Goal: Complete application form

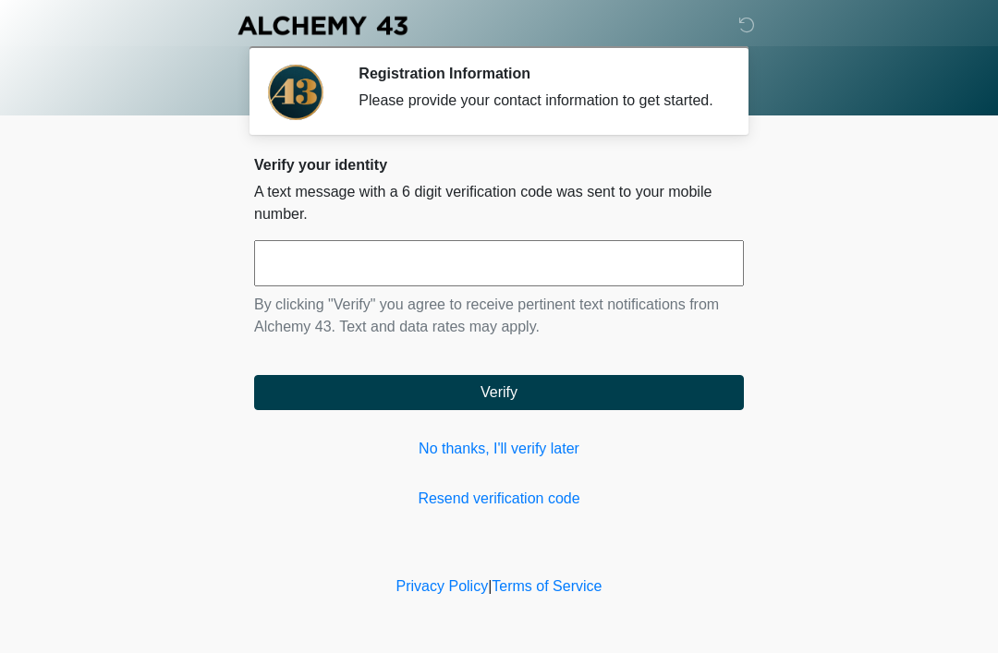
click at [523, 261] on input "text" at bounding box center [499, 263] width 490 height 46
type input "******"
click at [600, 397] on button "Verify" at bounding box center [499, 392] width 490 height 35
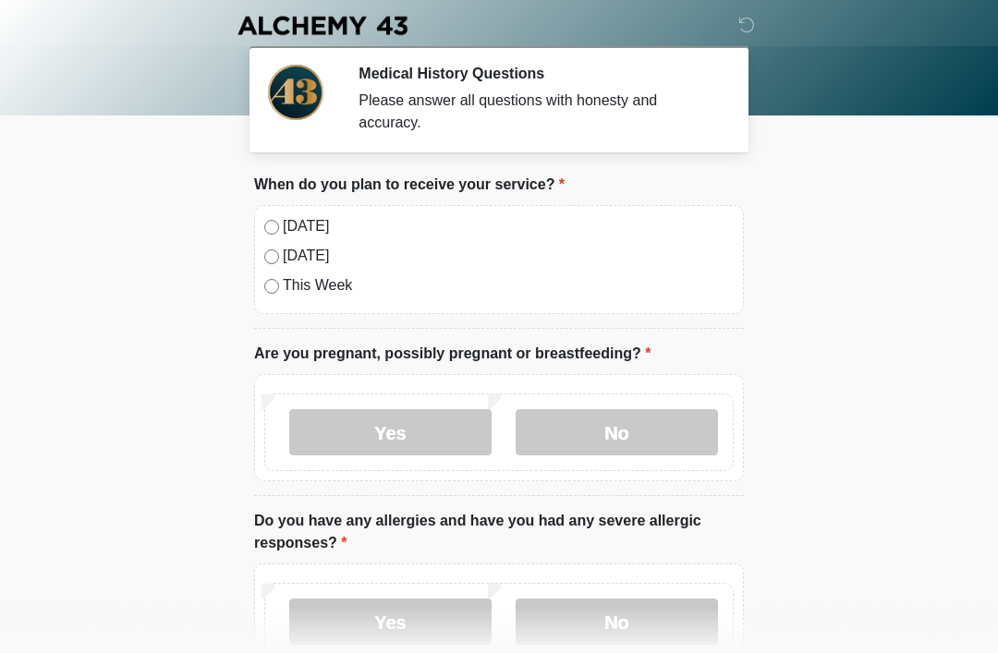
click at [286, 216] on label "[DATE]" at bounding box center [508, 226] width 451 height 22
click at [618, 431] on label "No" at bounding box center [616, 432] width 202 height 46
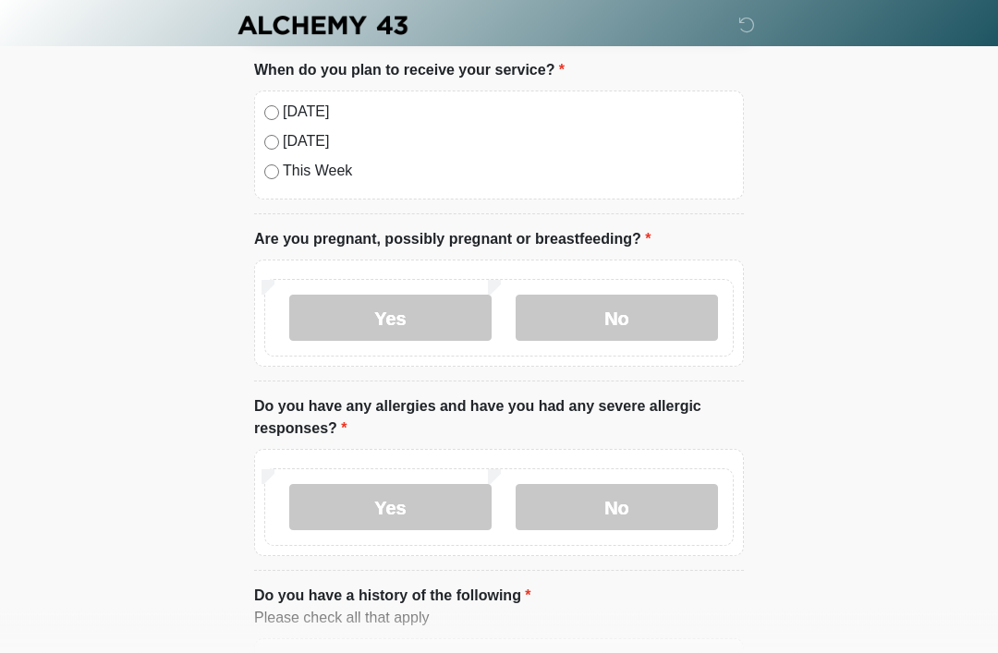
scroll to position [163, 0]
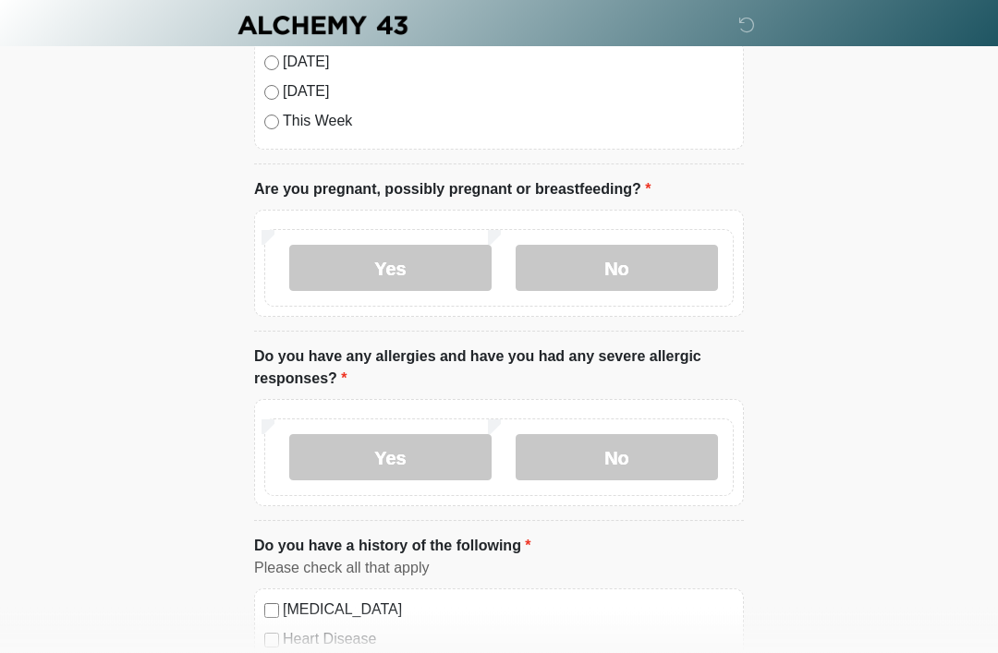
click at [644, 451] on label "No" at bounding box center [616, 458] width 202 height 46
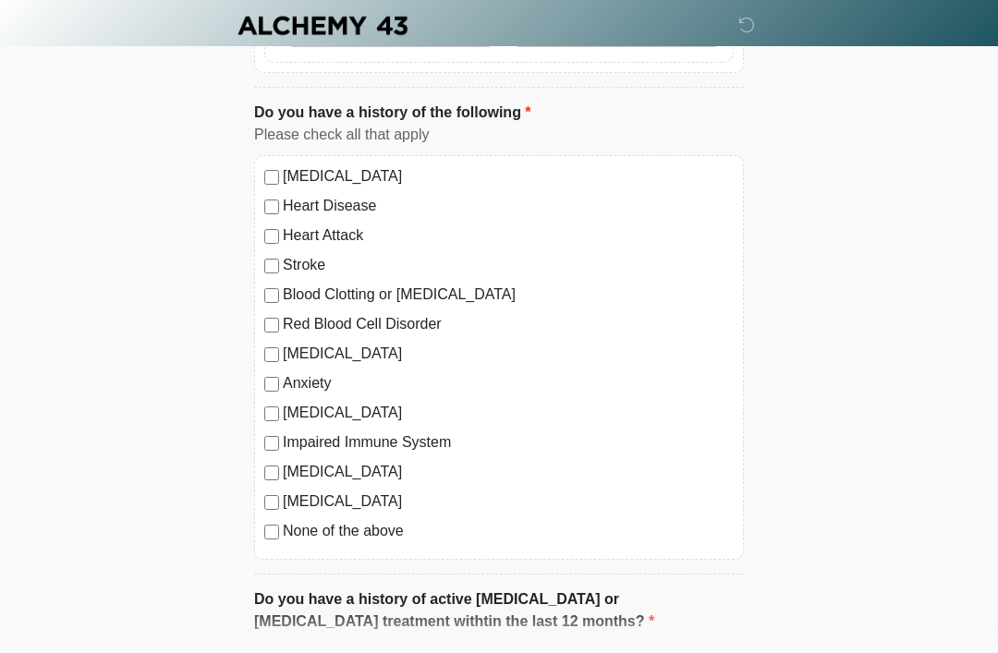
scroll to position [601, 0]
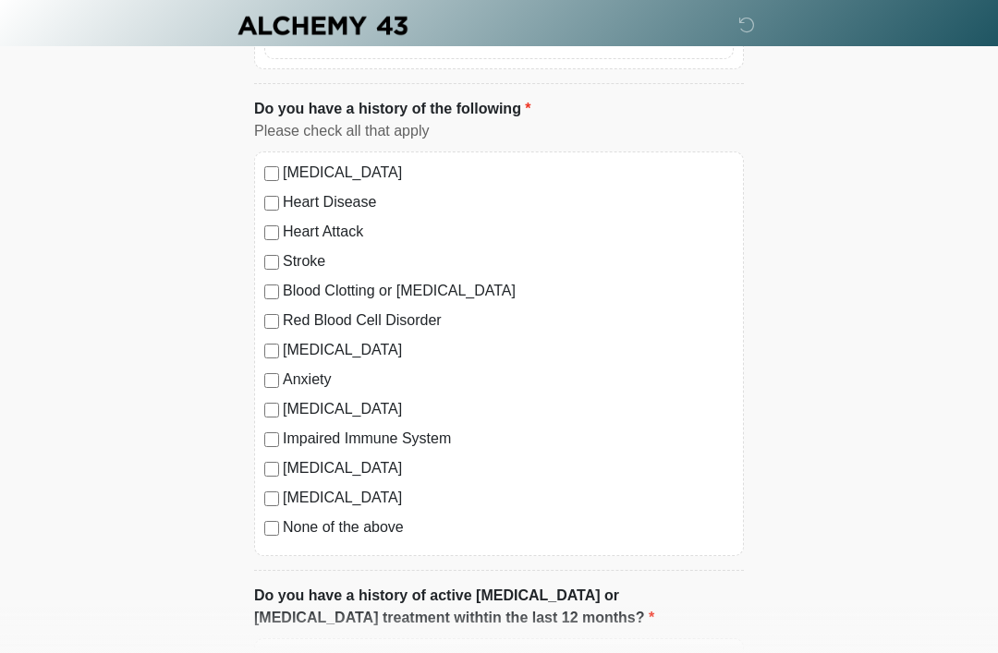
click at [373, 518] on label "None of the above" at bounding box center [508, 527] width 451 height 22
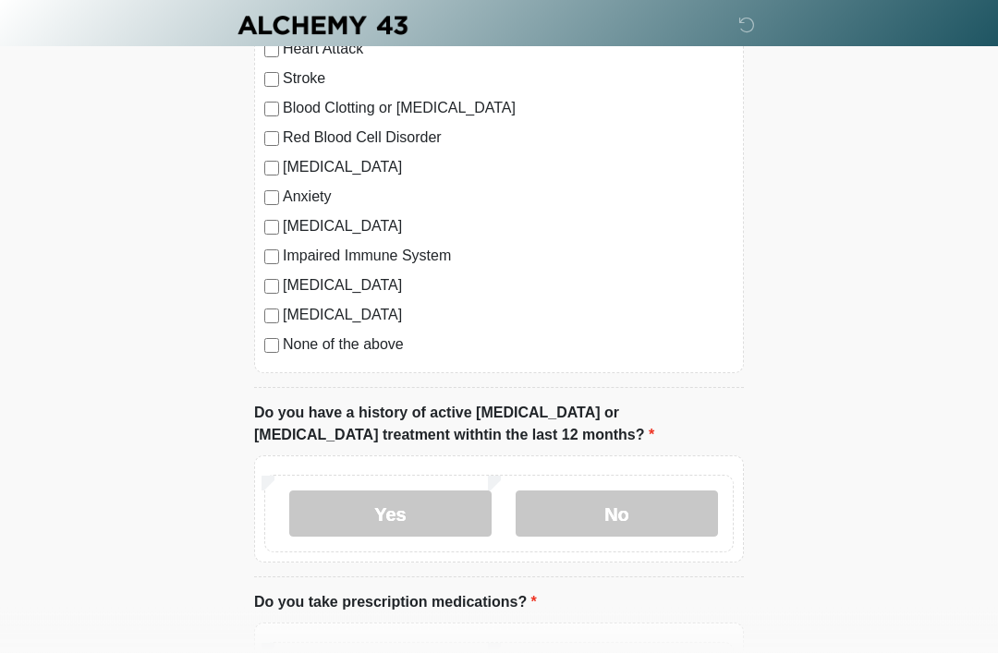
scroll to position [869, 0]
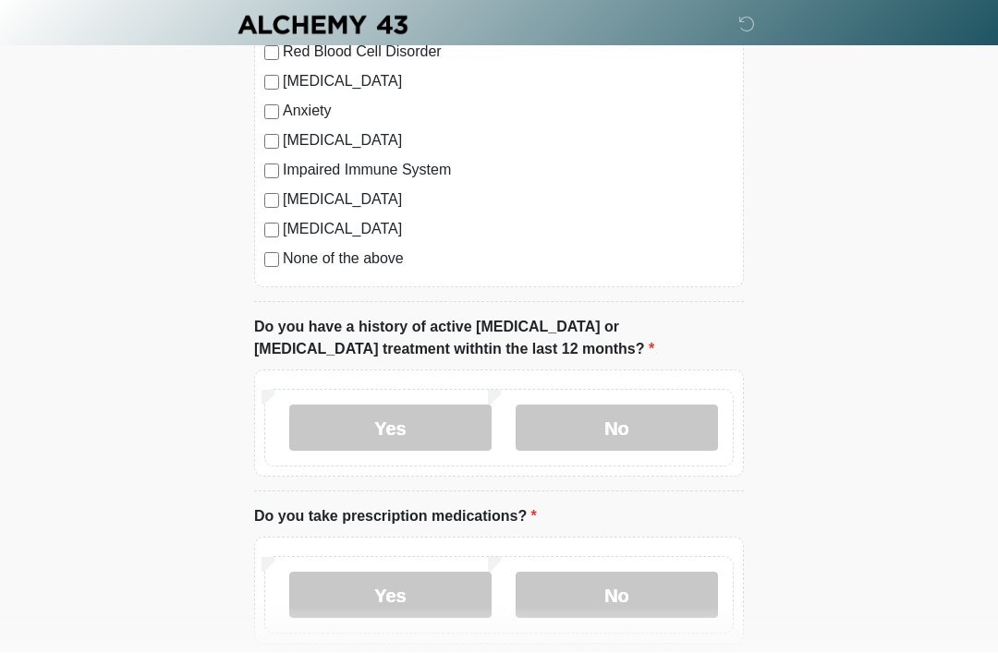
click at [659, 410] on label "No" at bounding box center [616, 429] width 202 height 46
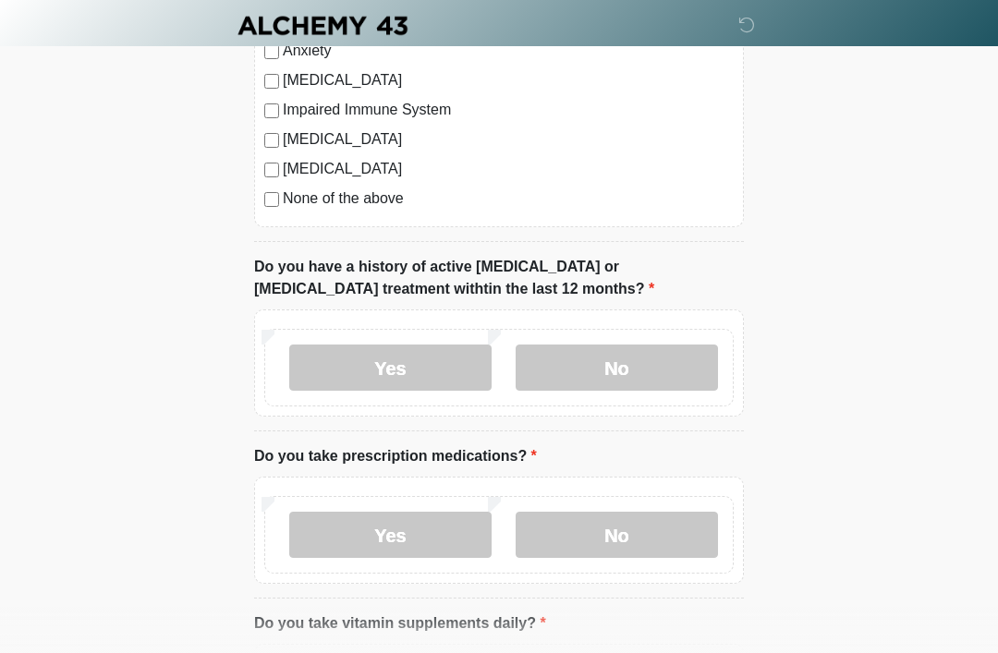
scroll to position [1000, 0]
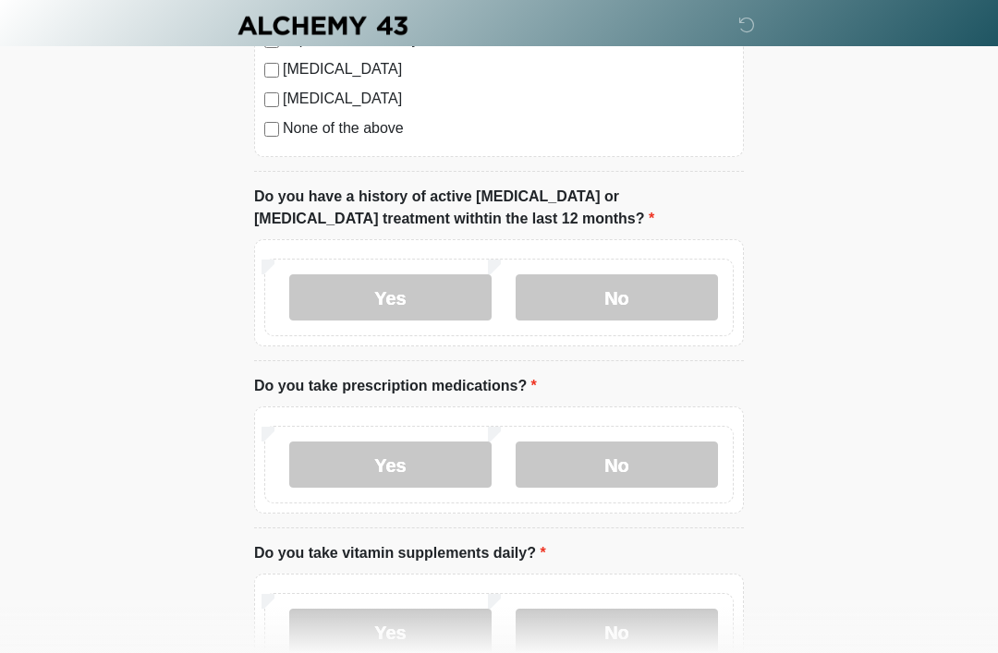
click at [427, 454] on label "Yes" at bounding box center [390, 465] width 202 height 46
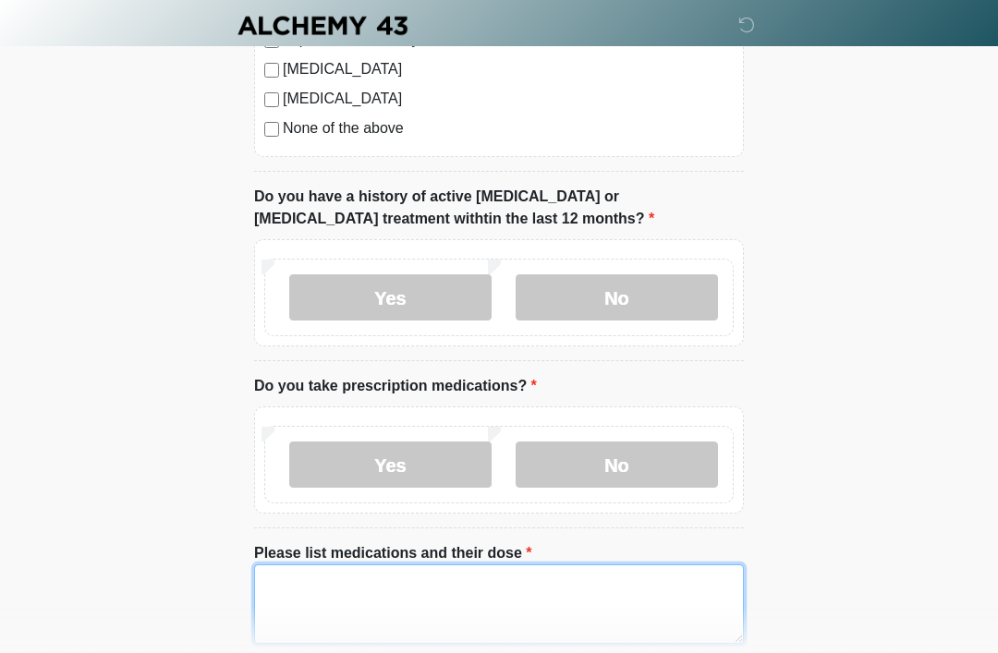
click at [445, 600] on textarea "Please list medications and their dose" at bounding box center [499, 603] width 490 height 79
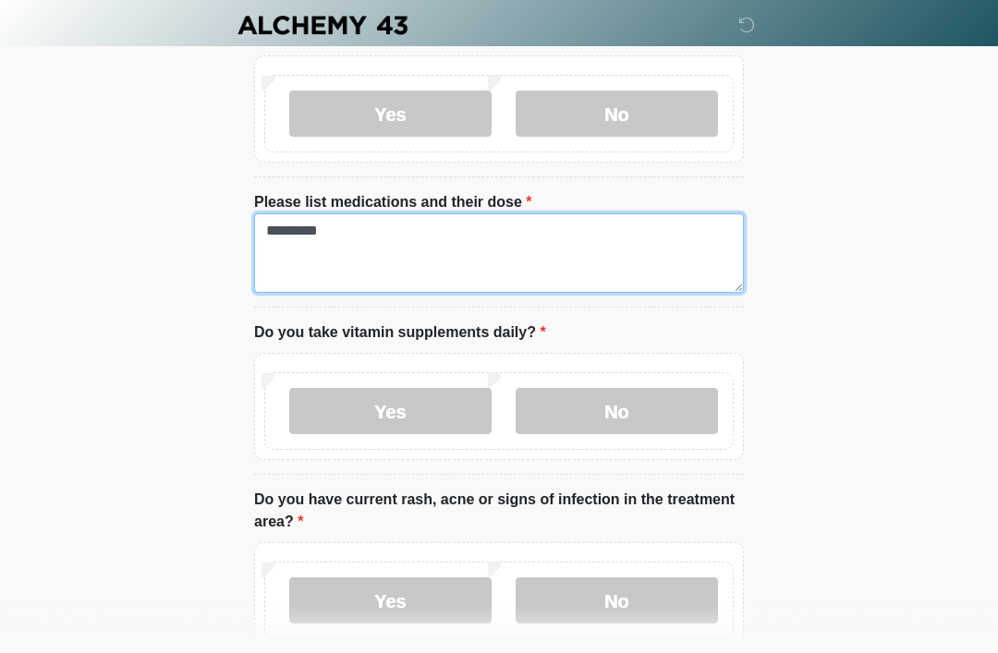
scroll to position [1364, 0]
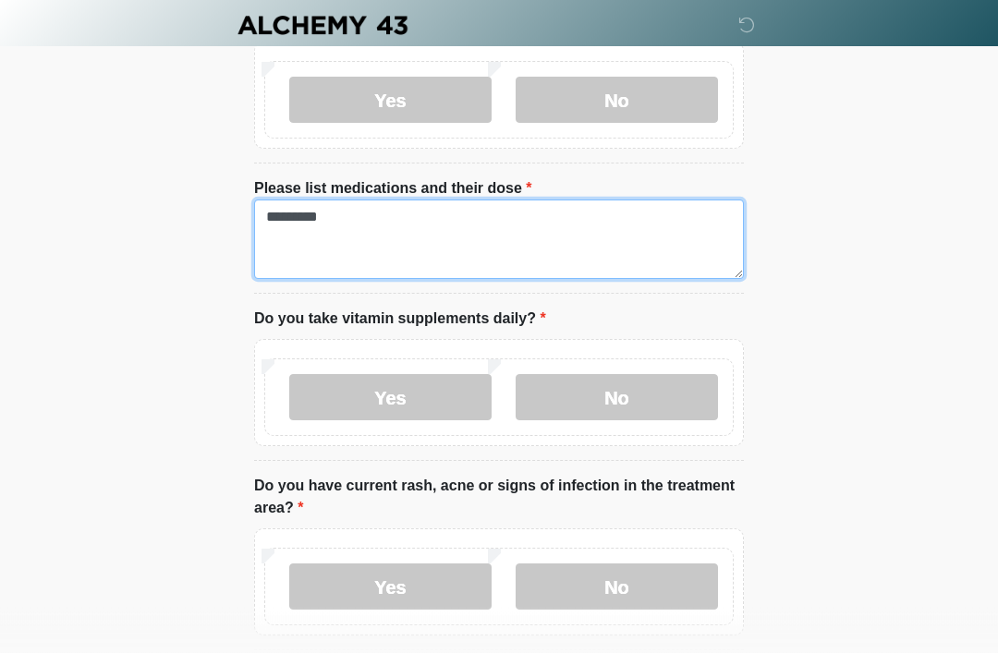
type textarea "********"
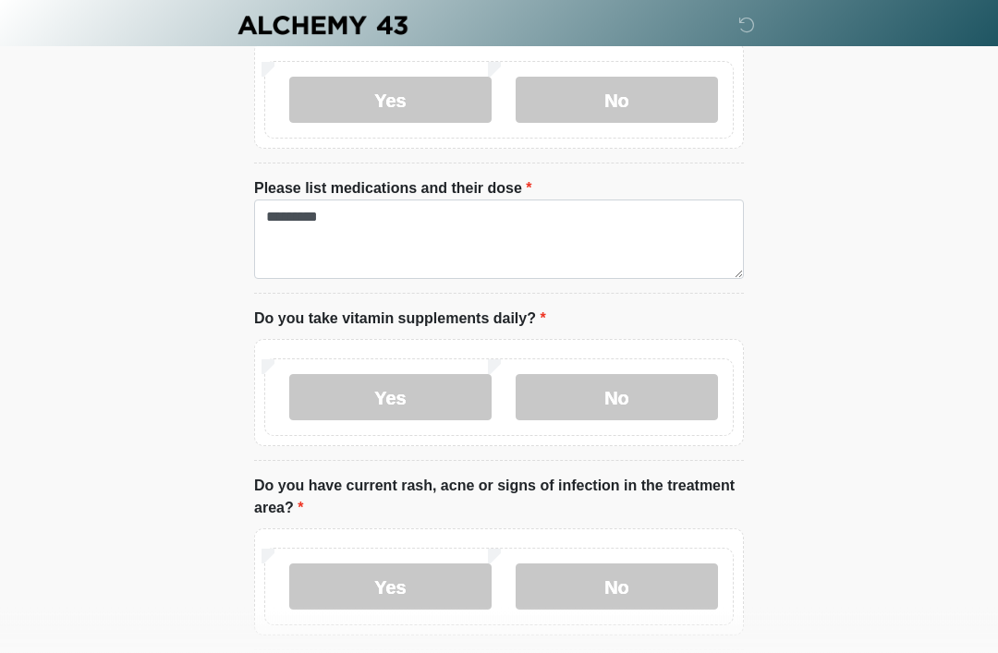
click at [434, 388] on label "Yes" at bounding box center [390, 398] width 202 height 46
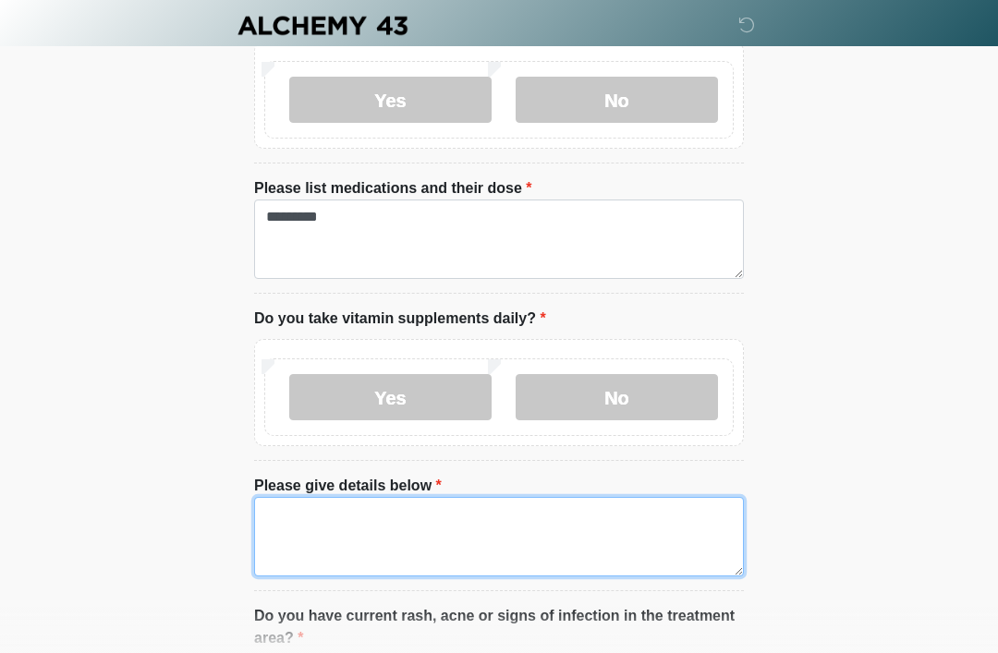
click at [436, 520] on textarea "Please give details below" at bounding box center [499, 536] width 490 height 79
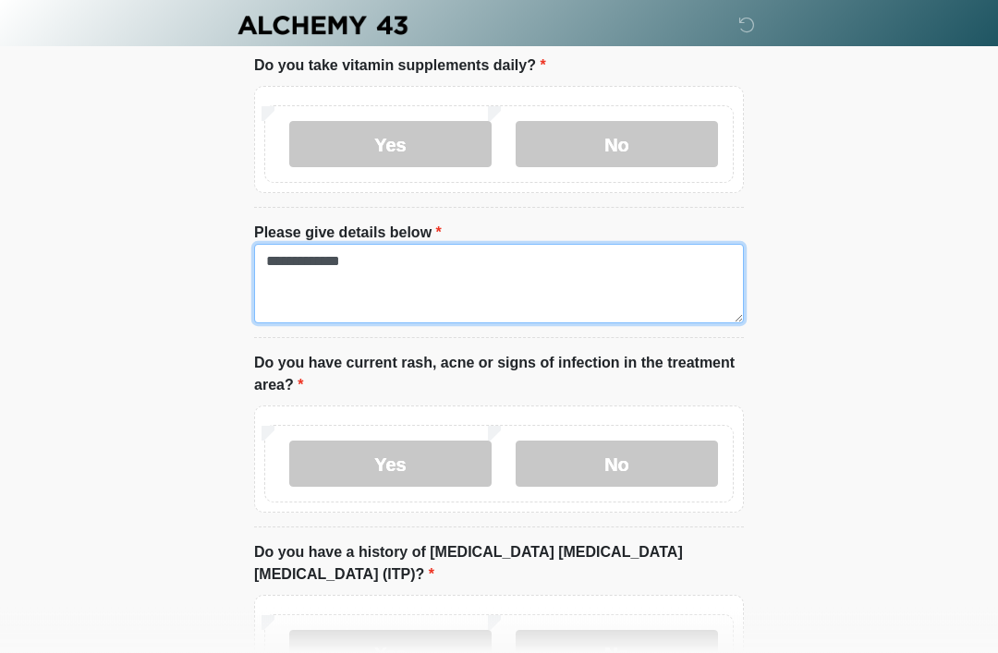
scroll to position [1634, 0]
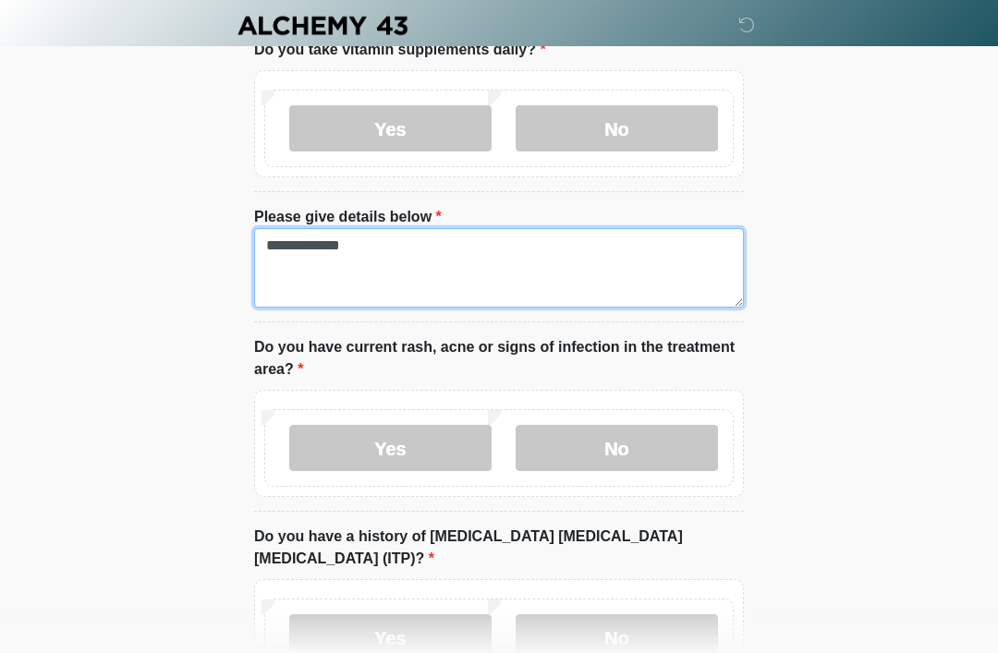
type textarea "**********"
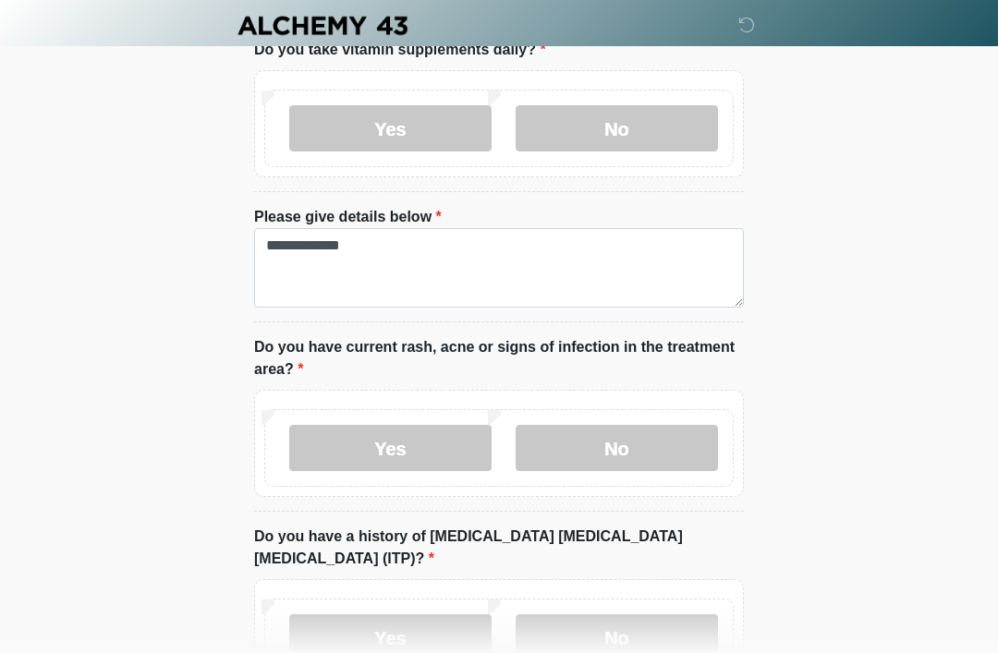
click at [646, 435] on label "No" at bounding box center [616, 448] width 202 height 46
click at [646, 614] on label "No" at bounding box center [616, 637] width 202 height 46
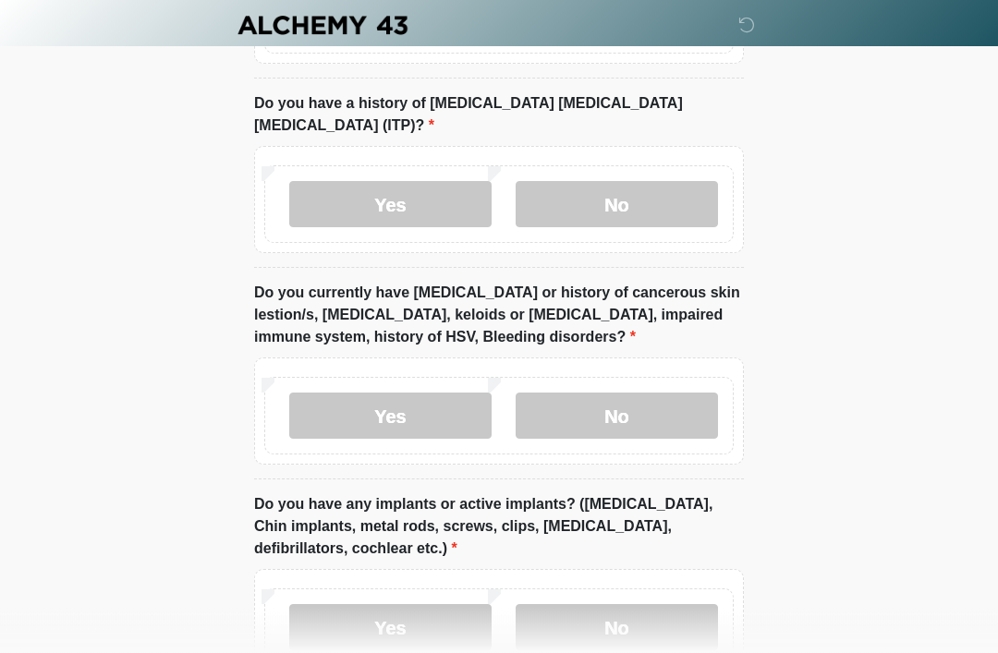
scroll to position [2074, 0]
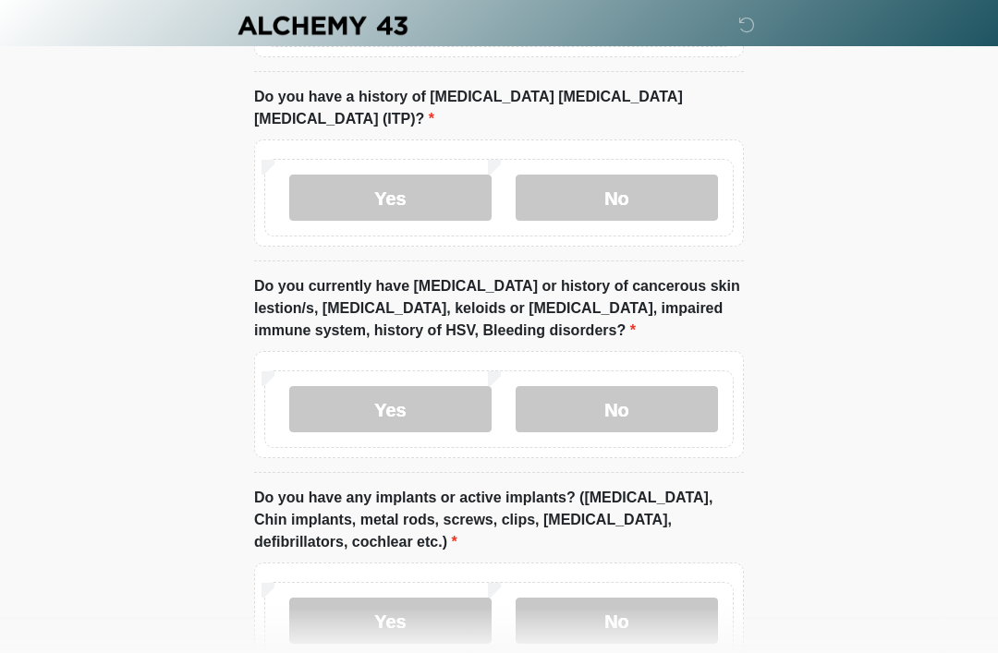
click at [667, 386] on label "No" at bounding box center [616, 409] width 202 height 46
click at [636, 598] on label "No" at bounding box center [616, 621] width 202 height 46
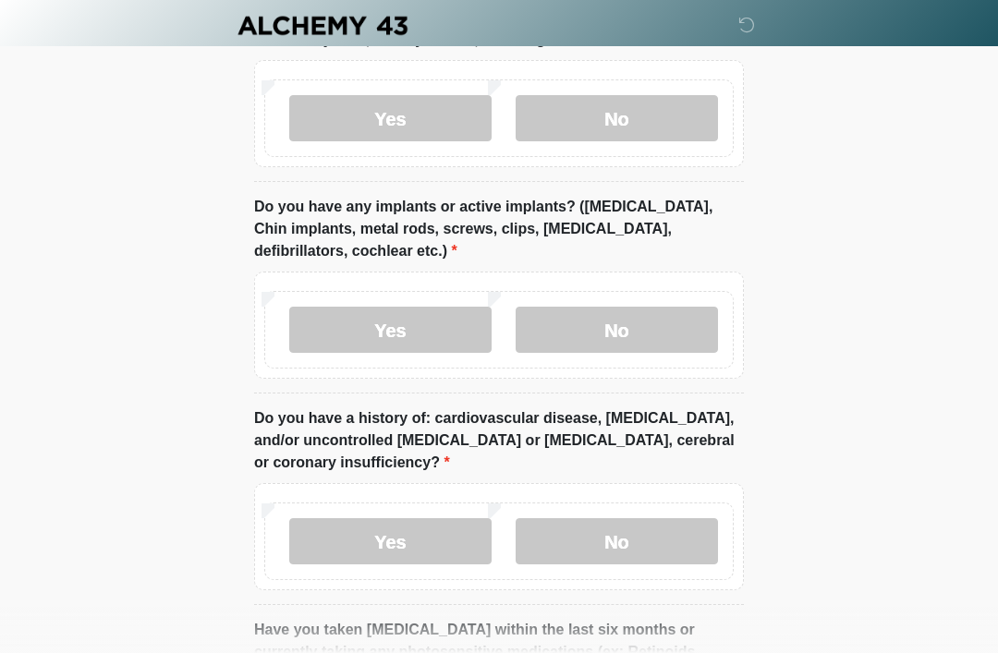
click at [670, 518] on label "No" at bounding box center [616, 541] width 202 height 46
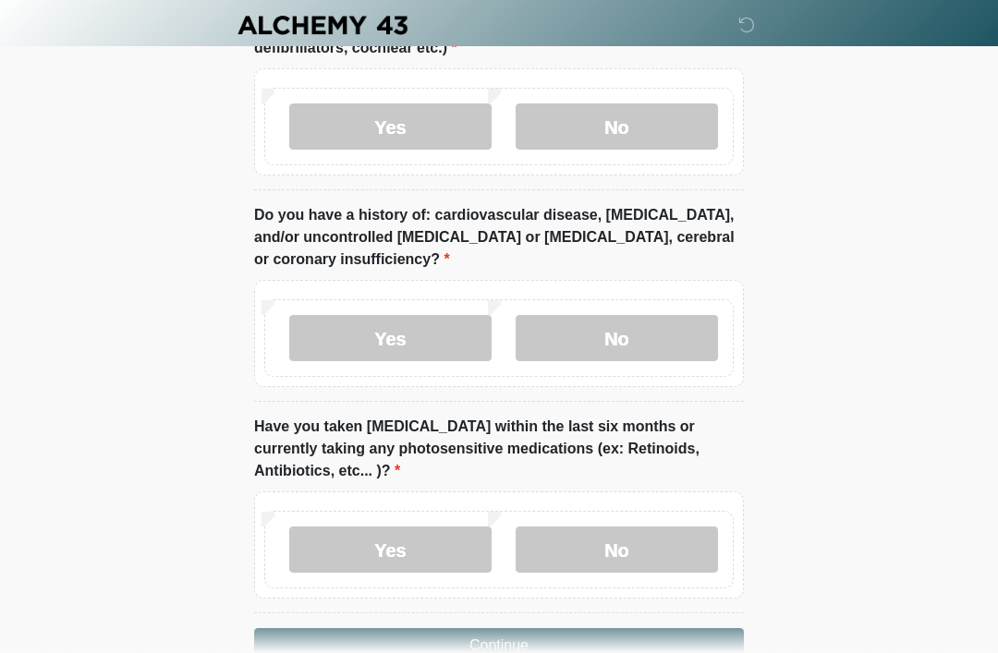
scroll to position [2568, 0]
click at [660, 527] on label "No" at bounding box center [616, 550] width 202 height 46
click at [658, 628] on button "Continue" at bounding box center [499, 645] width 490 height 35
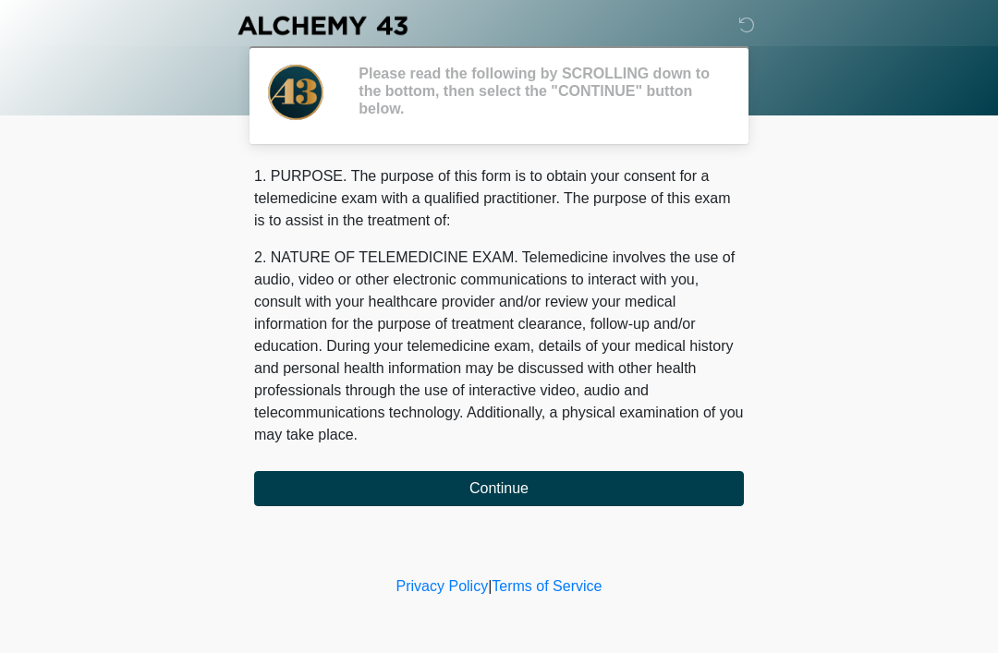
scroll to position [0, 0]
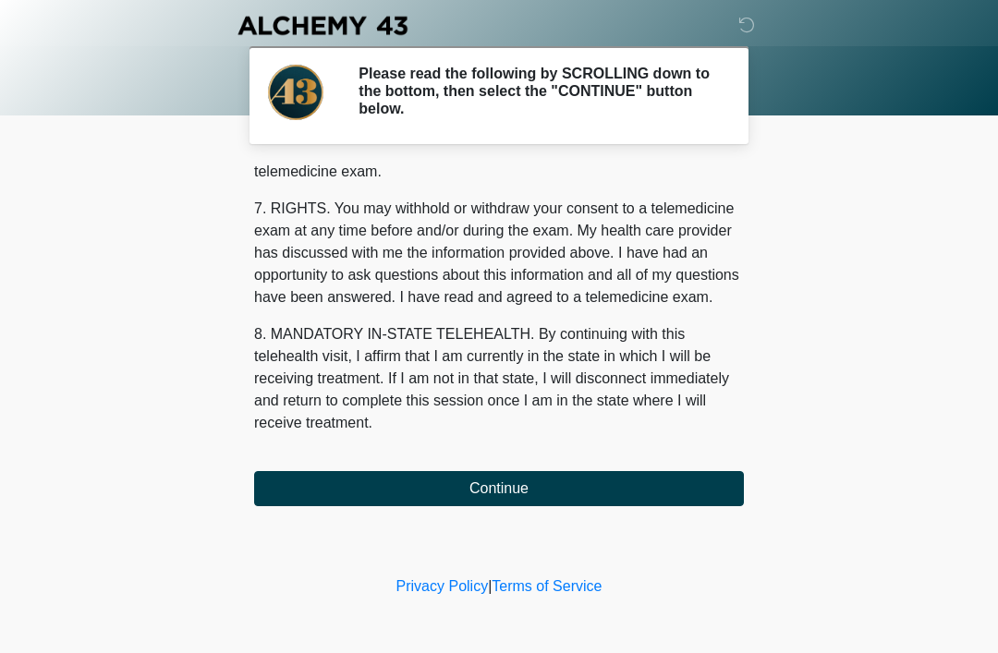
click at [549, 471] on button "Continue" at bounding box center [499, 488] width 490 height 35
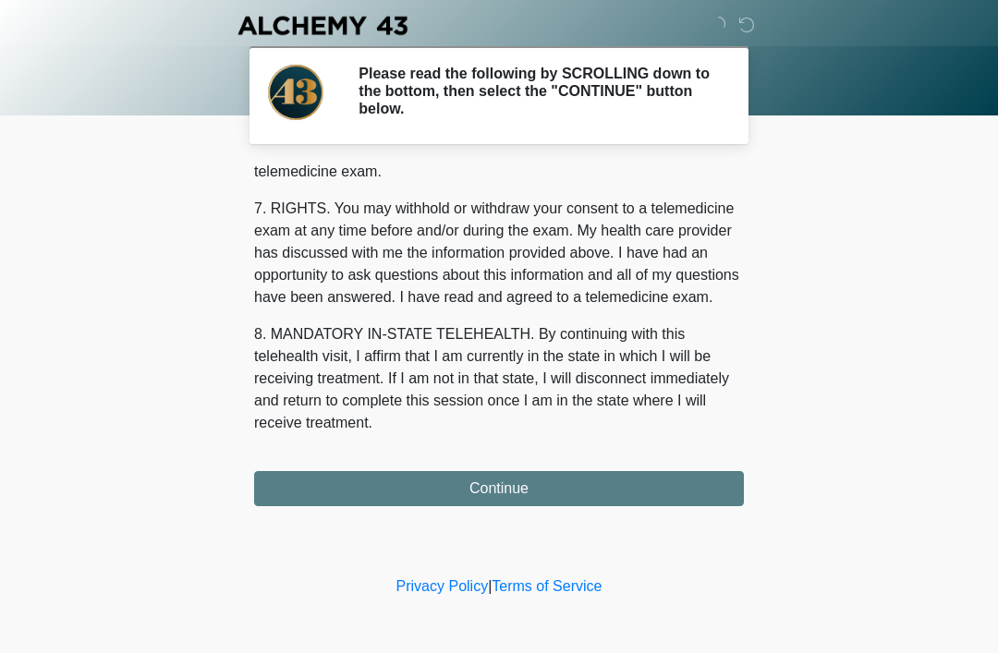
scroll to position [791, 0]
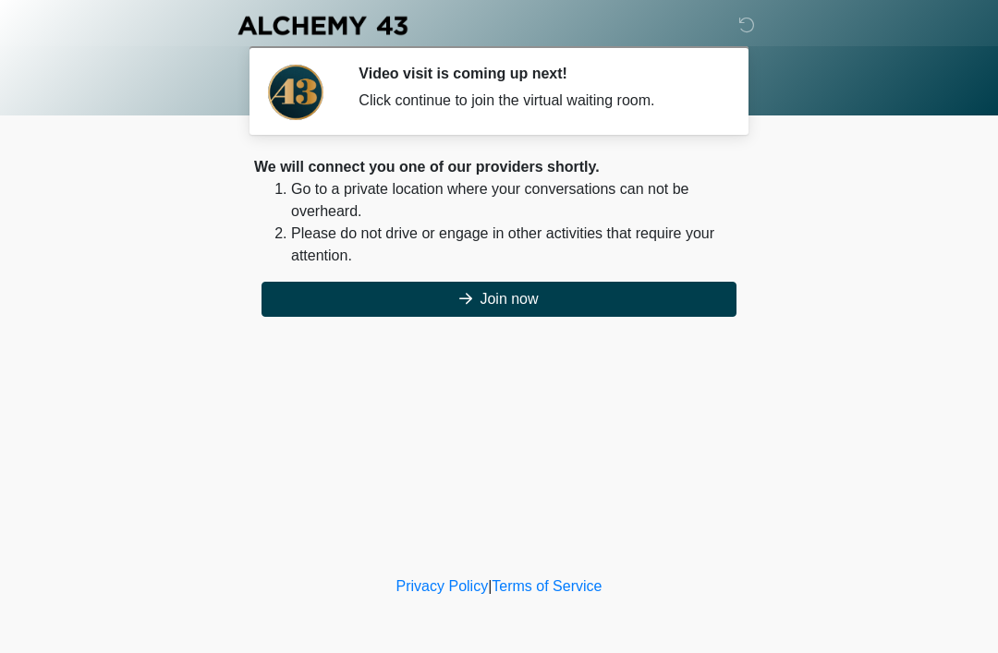
click at [639, 292] on button "Join now" at bounding box center [498, 299] width 475 height 35
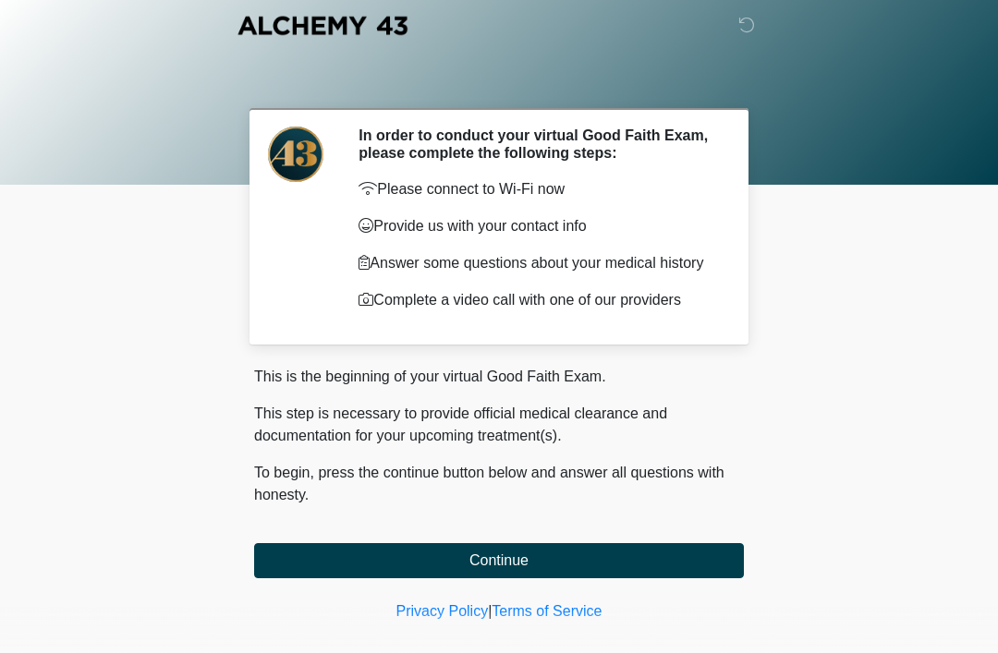
click at [536, 570] on button "Continue" at bounding box center [499, 560] width 490 height 35
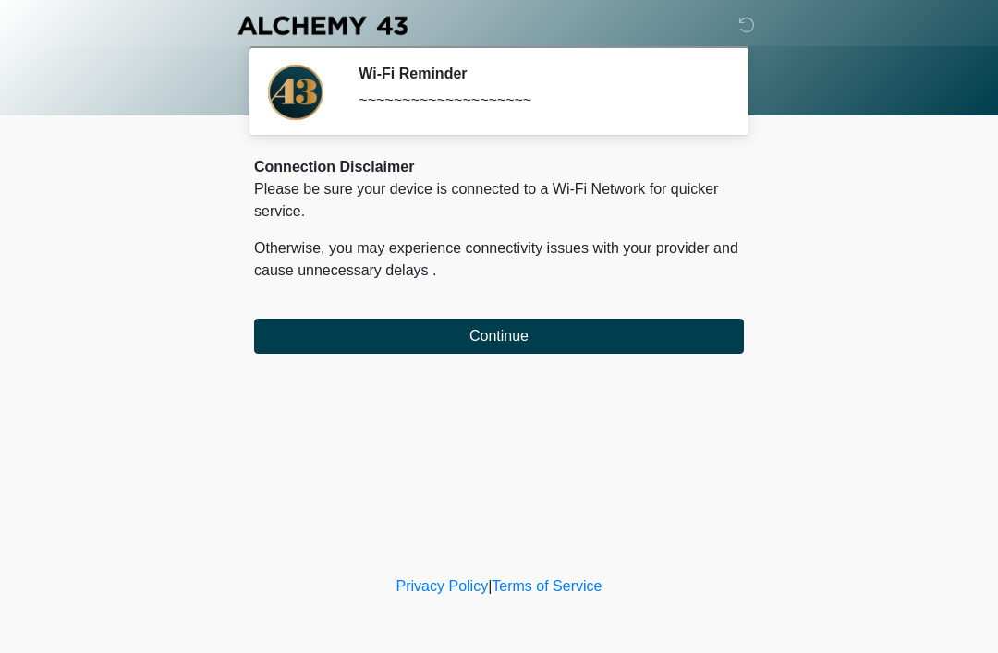
click at [514, 337] on button "Continue" at bounding box center [499, 336] width 490 height 35
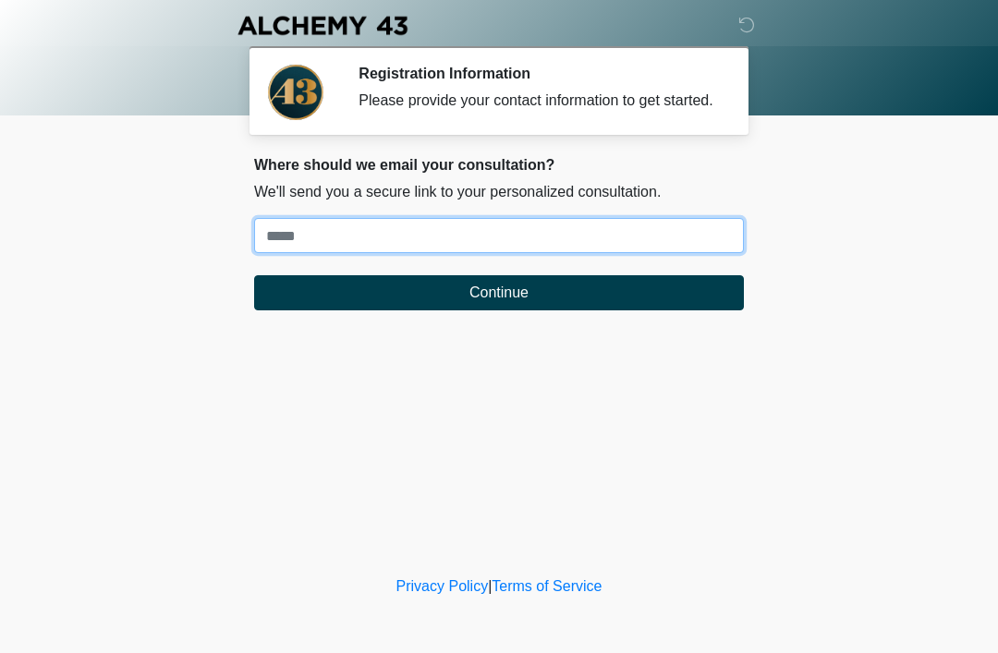
click at [429, 253] on input "Where should we email your treatment plan?" at bounding box center [499, 235] width 490 height 35
